Goal: Obtain resource: Download file/media

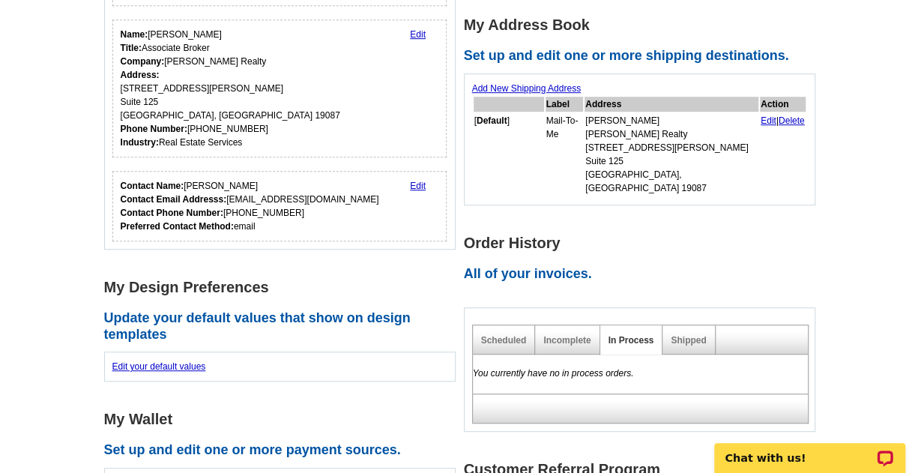
scroll to position [375, 0]
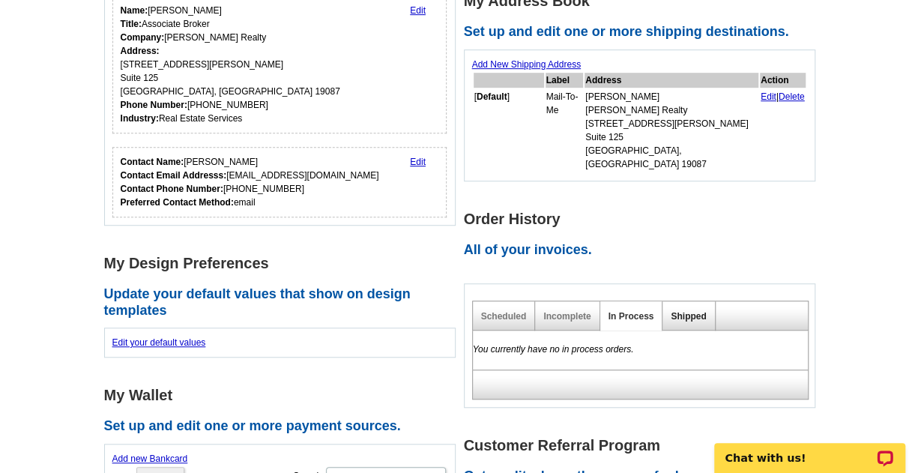
click at [684, 311] on link "Shipped" at bounding box center [688, 316] width 35 height 10
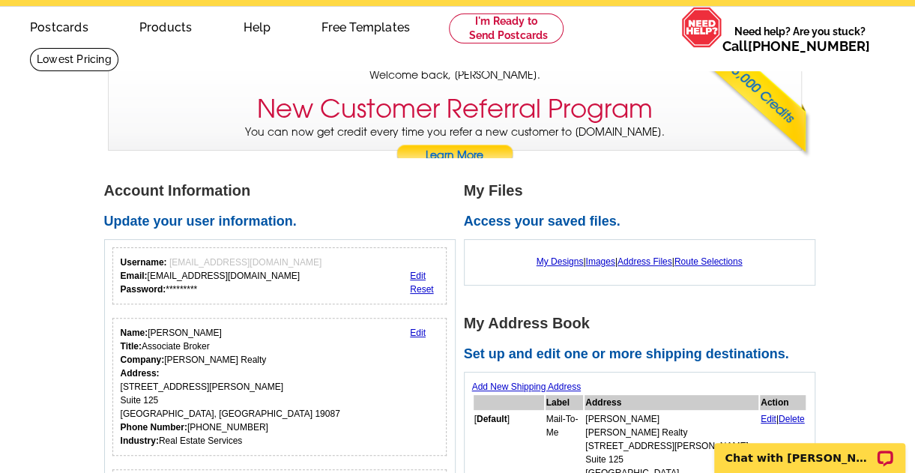
scroll to position [150, 0]
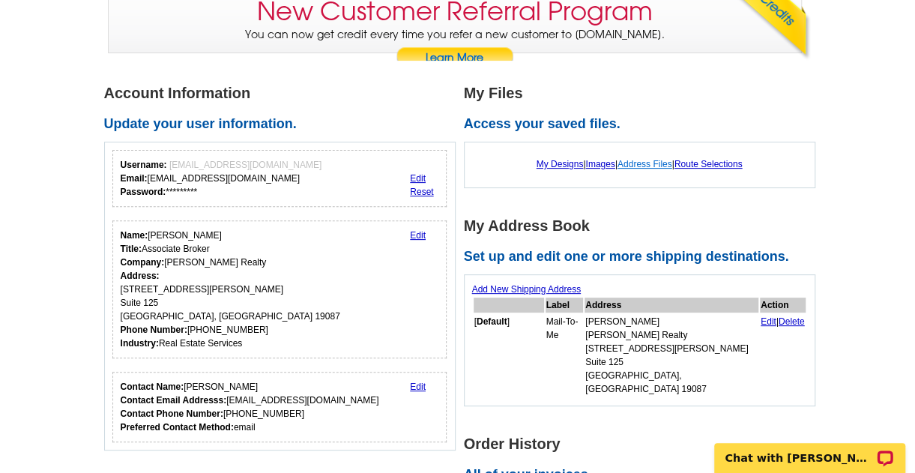
click at [640, 166] on link "Address Files" at bounding box center [645, 164] width 55 height 10
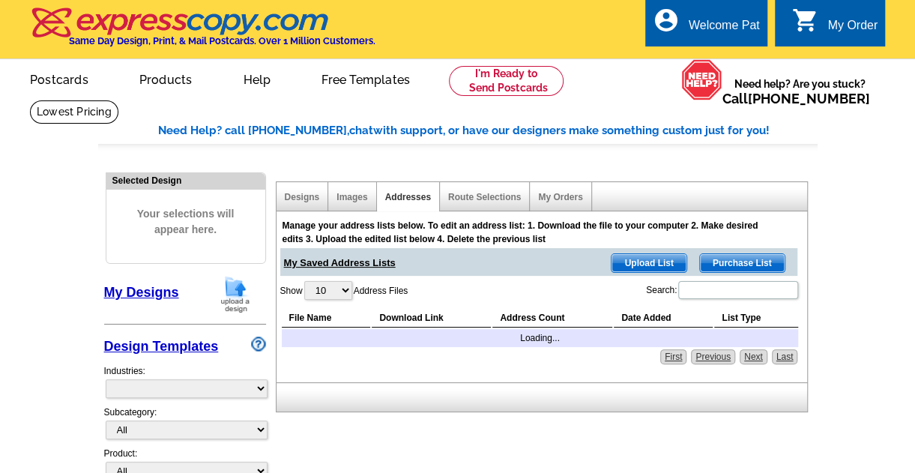
select select "785"
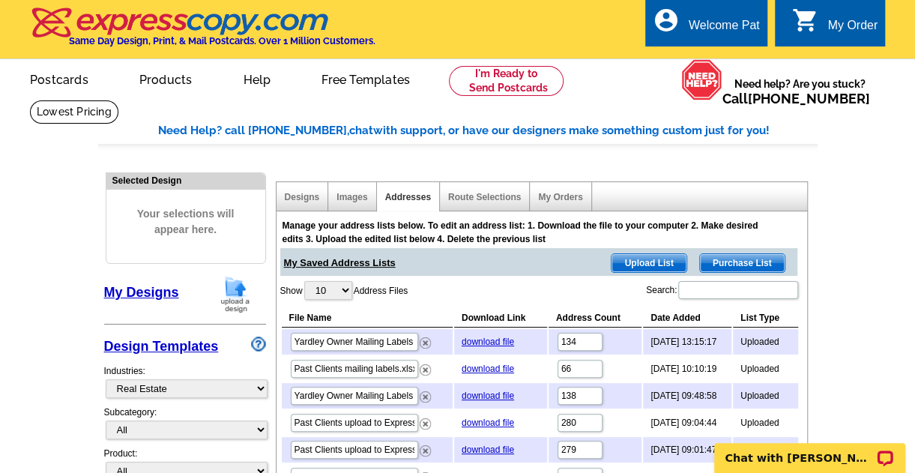
scroll to position [150, 0]
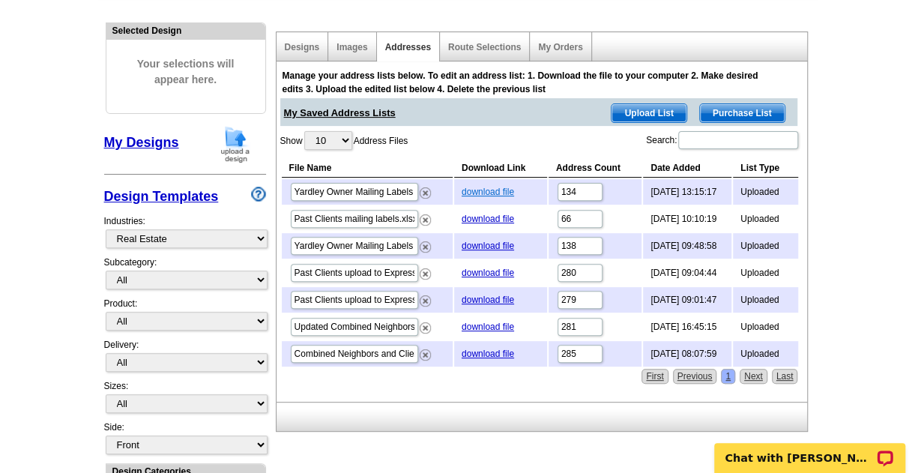
click at [480, 187] on link "download file" at bounding box center [488, 192] width 52 height 10
click at [311, 45] on link "Designs" at bounding box center [302, 47] width 35 height 10
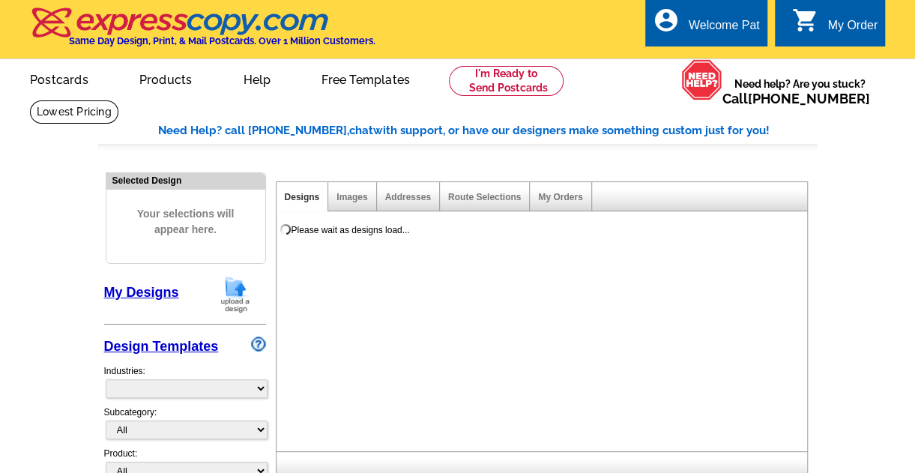
select select "785"
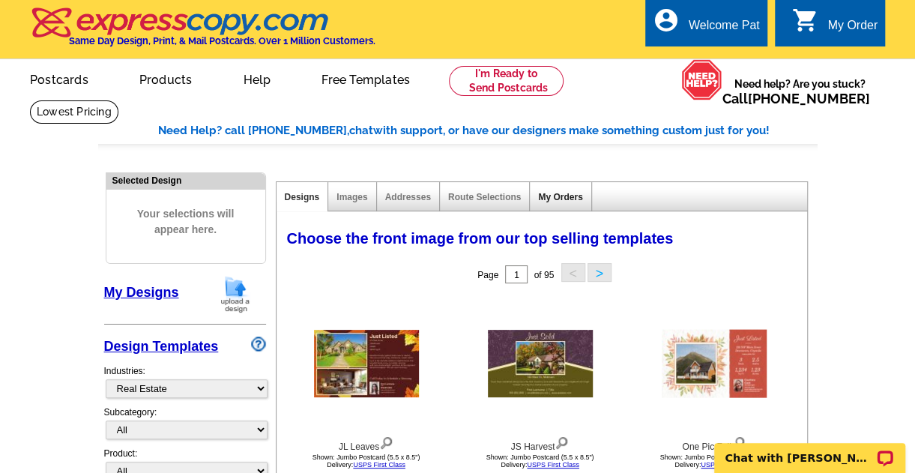
click at [549, 194] on link "My Orders" at bounding box center [560, 197] width 44 height 10
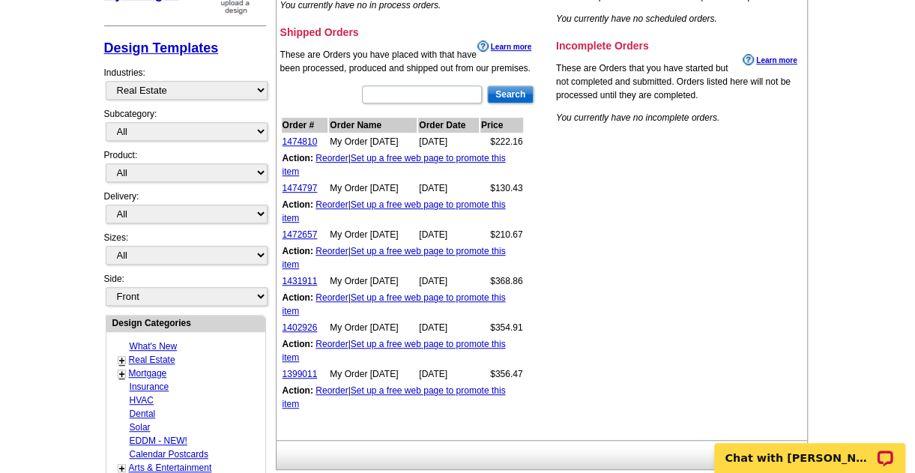
scroll to position [300, 0]
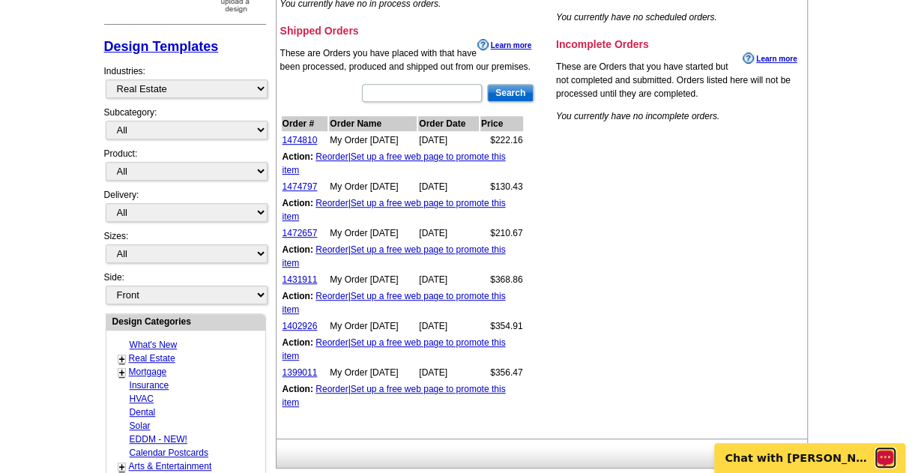
click at [883, 458] on icon "Open LiveChat chat widget" at bounding box center [885, 456] width 11 height 7
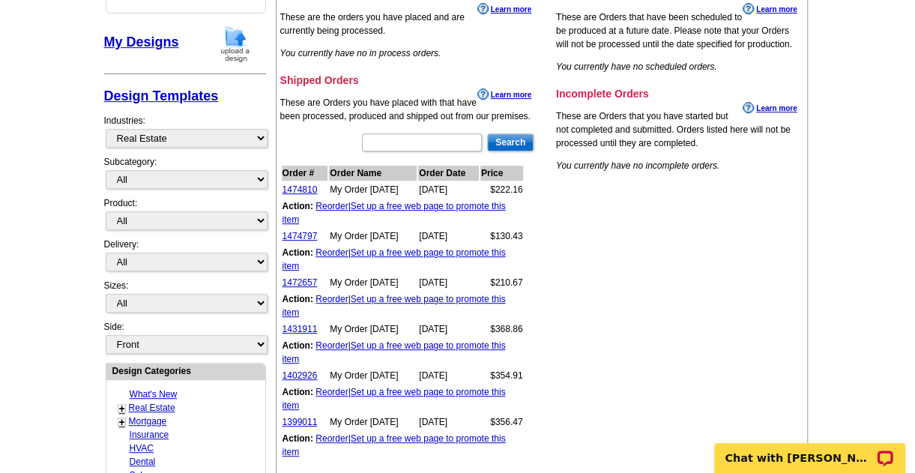
scroll to position [0, 0]
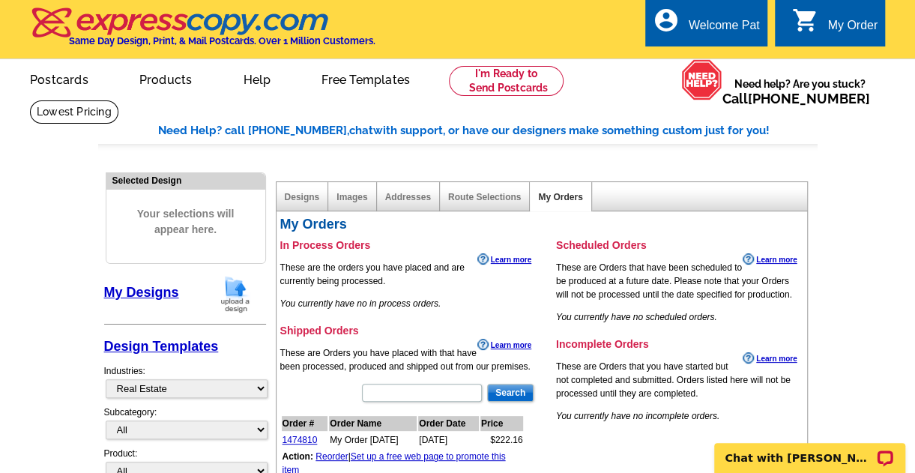
click at [136, 293] on link "My Designs" at bounding box center [141, 292] width 75 height 15
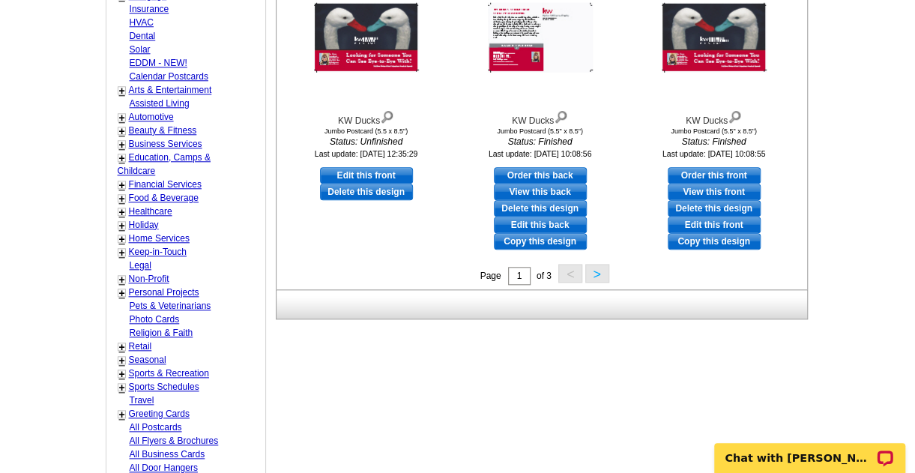
scroll to position [675, 0]
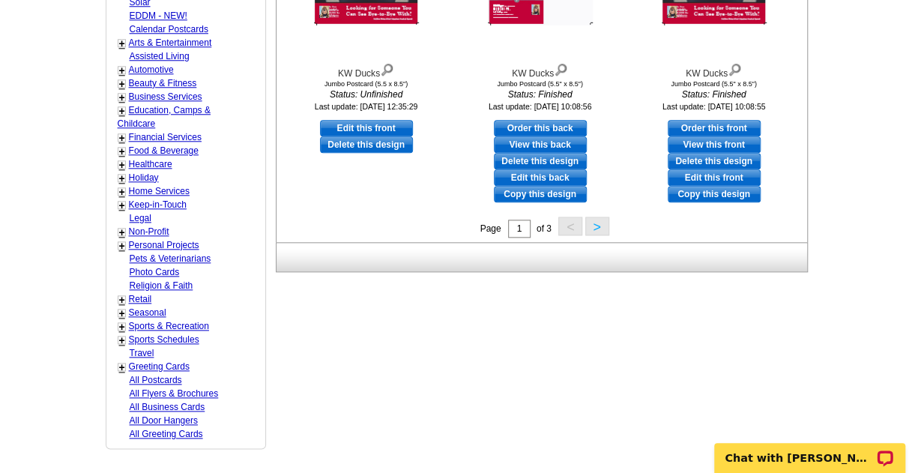
click at [595, 226] on button ">" at bounding box center [597, 226] width 24 height 19
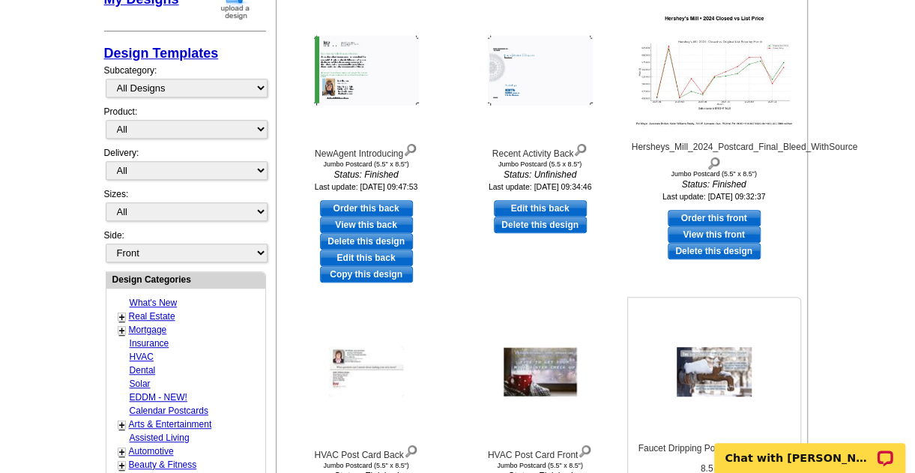
scroll to position [370, 0]
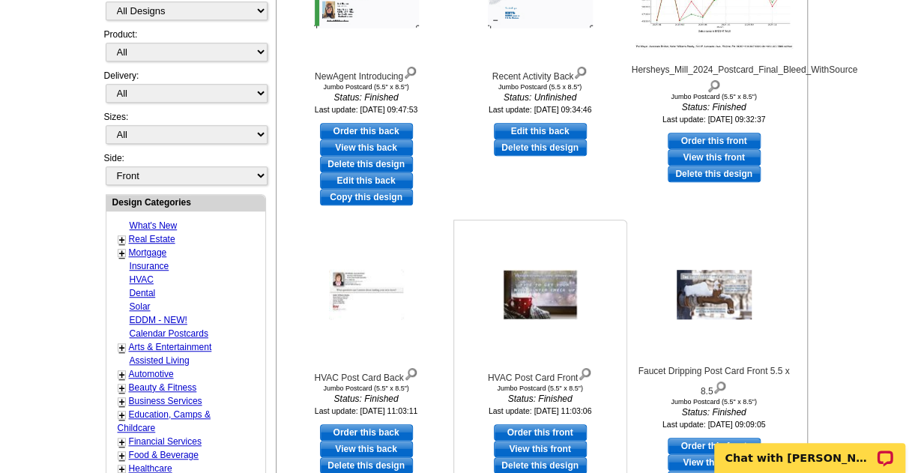
click at [528, 385] on div "Jumbo Postcard (5.5" x 8.5")" at bounding box center [540, 388] width 165 height 7
click at [524, 287] on img at bounding box center [540, 295] width 75 height 50
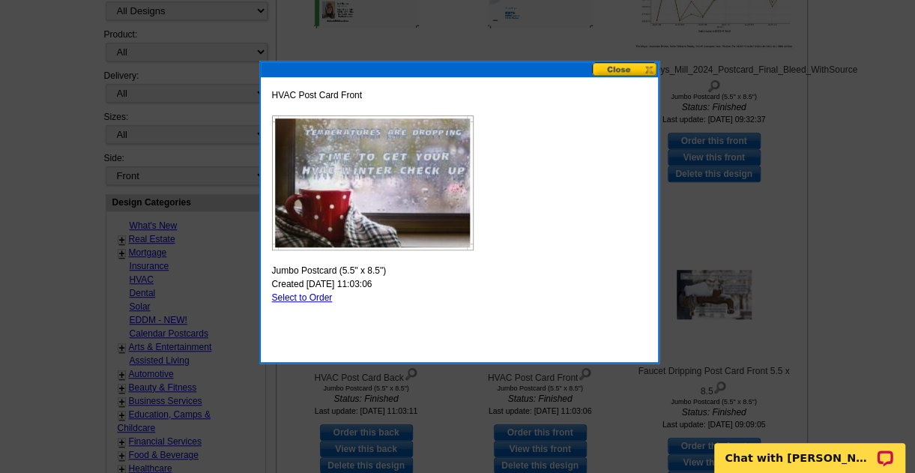
click at [613, 70] on button at bounding box center [625, 69] width 66 height 14
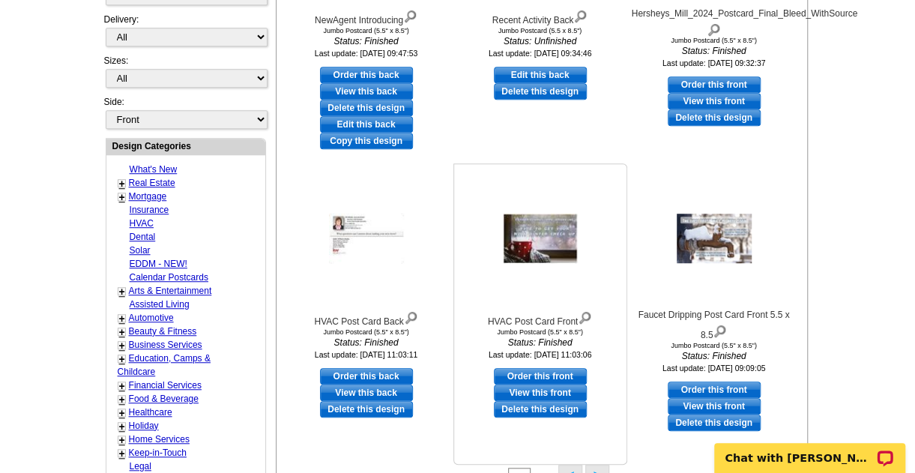
scroll to position [520, 0]
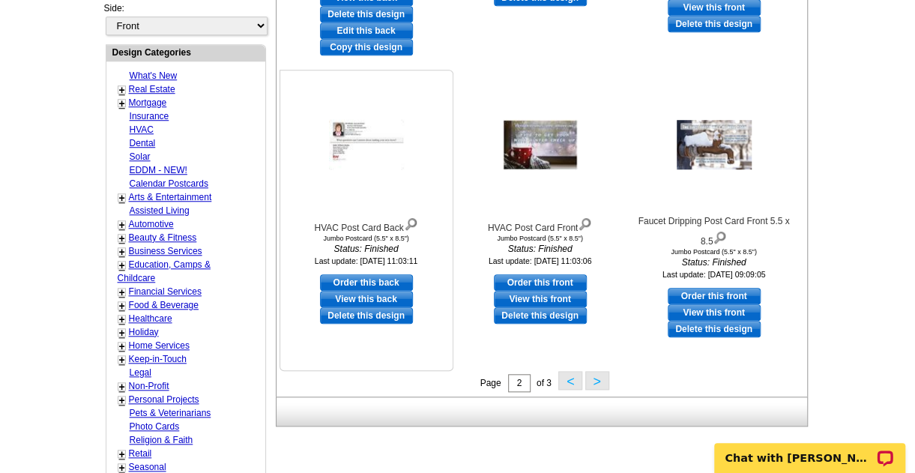
click at [346, 296] on link "View this back" at bounding box center [366, 299] width 93 height 16
click at [358, 296] on link "View this back" at bounding box center [366, 299] width 93 height 16
click at [891, 447] on div "Open LiveChat chat widget" at bounding box center [885, 456] width 19 height 19
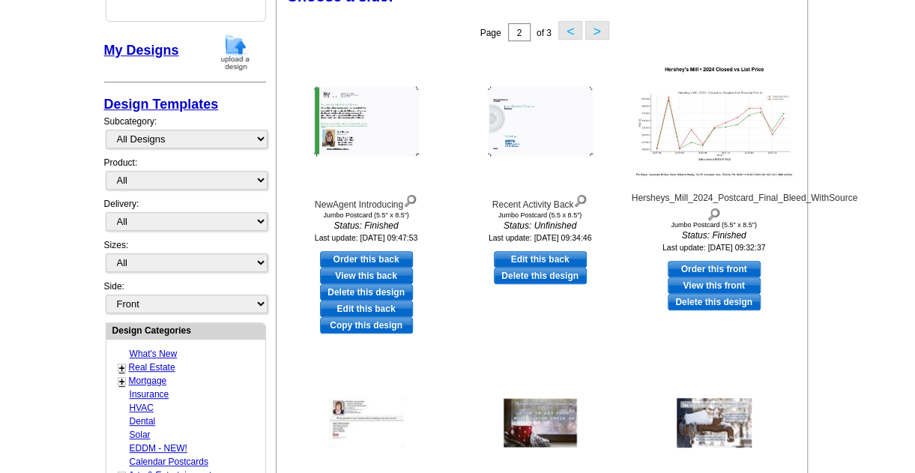
scroll to position [145, 0]
